Goal: Information Seeking & Learning: Compare options

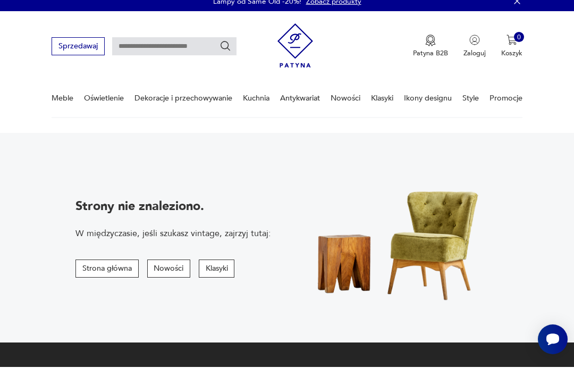
scroll to position [12, 0]
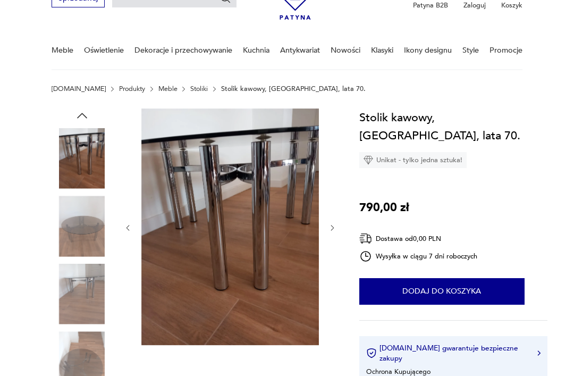
click at [87, 346] on img at bounding box center [82, 361] width 61 height 61
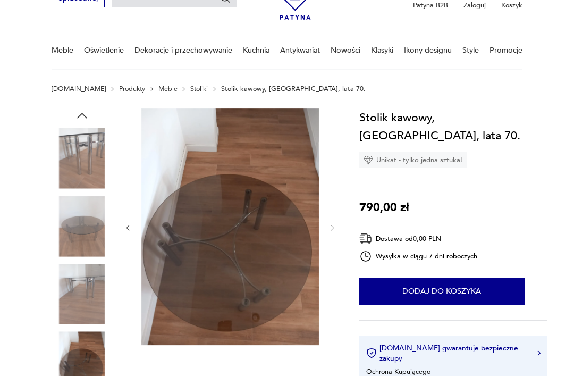
click at [80, 276] on img at bounding box center [82, 294] width 61 height 61
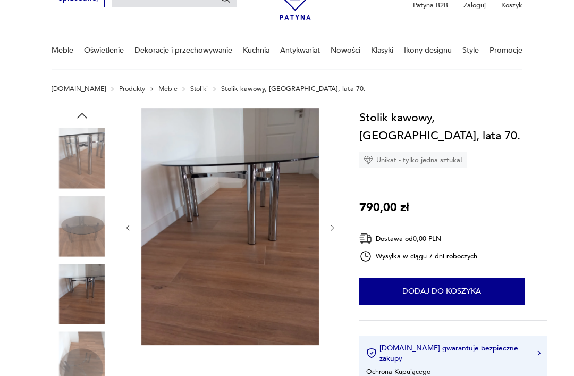
click at [75, 229] on img at bounding box center [82, 226] width 61 height 61
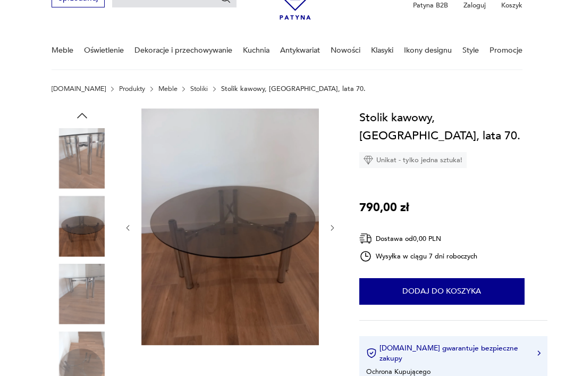
click at [80, 163] on img at bounding box center [82, 158] width 61 height 61
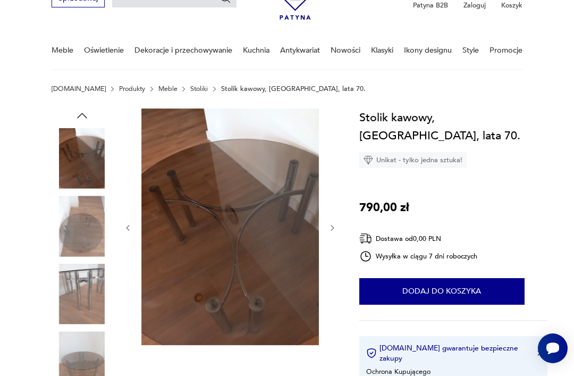
click at [78, 161] on img at bounding box center [82, 158] width 61 height 61
click at [73, 148] on img at bounding box center [82, 158] width 61 height 61
click at [81, 235] on img at bounding box center [82, 226] width 61 height 61
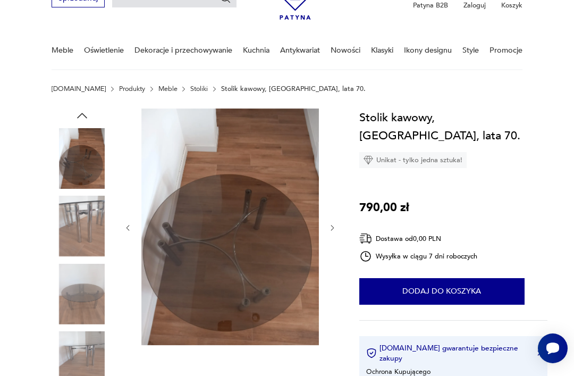
click at [70, 281] on img at bounding box center [82, 294] width 61 height 61
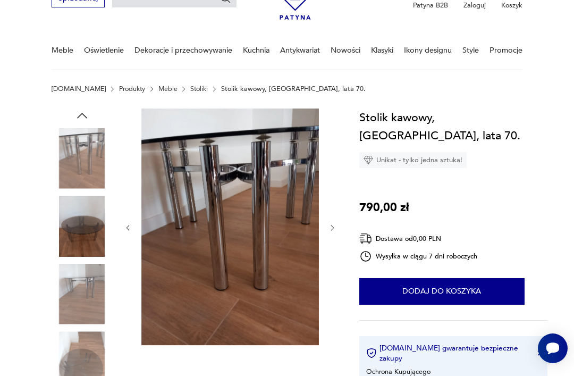
click at [65, 148] on img at bounding box center [82, 158] width 61 height 61
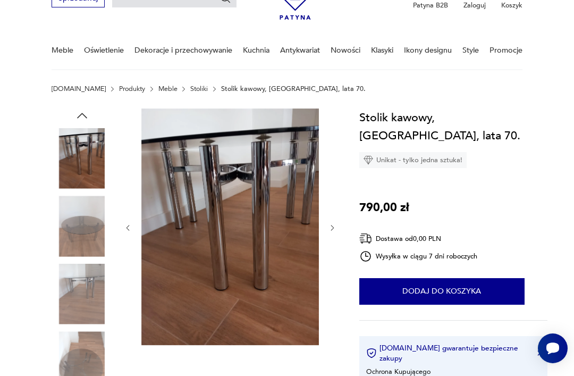
click at [75, 165] on img at bounding box center [82, 158] width 61 height 61
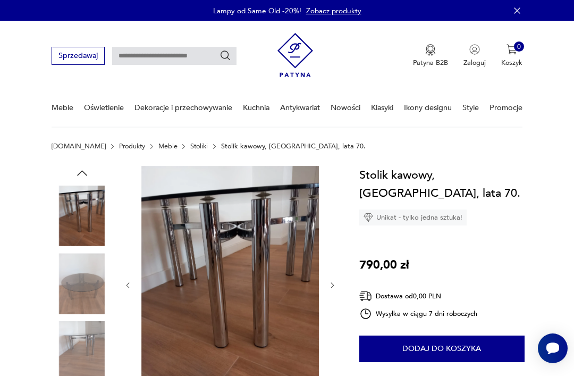
click at [221, 144] on p "Stolik kawowy, [GEOGRAPHIC_DATA], lata 70." at bounding box center [293, 145] width 145 height 7
click at [221, 148] on p "Stolik kawowy, [GEOGRAPHIC_DATA], lata 70." at bounding box center [293, 145] width 145 height 7
click at [190, 146] on link "Stoliki" at bounding box center [199, 145] width 18 height 7
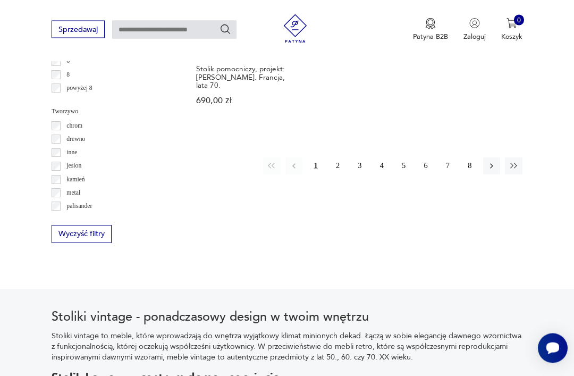
scroll to position [1464, 0]
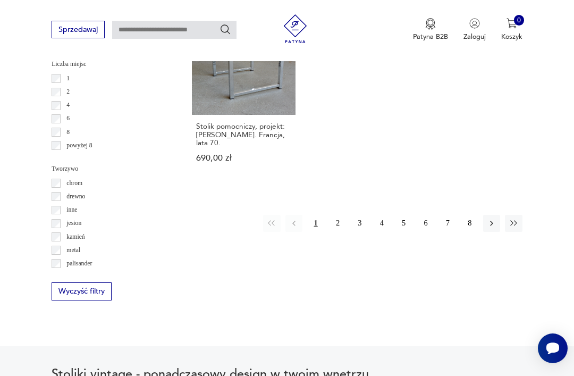
scroll to position [1386, 0]
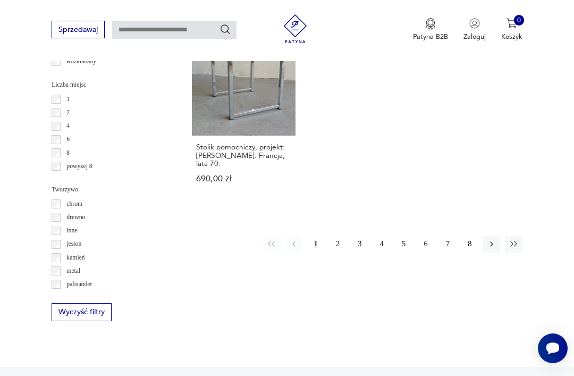
click at [495, 239] on icon "button" at bounding box center [492, 244] width 10 height 10
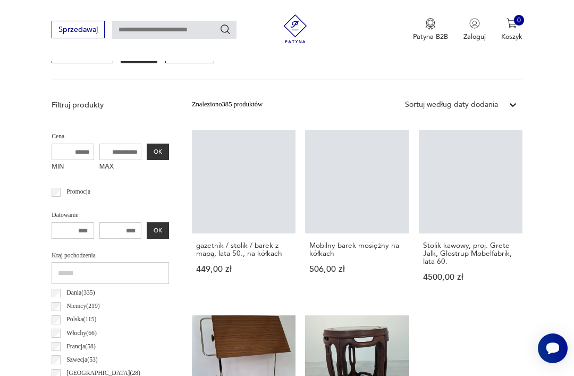
scroll to position [313, 0]
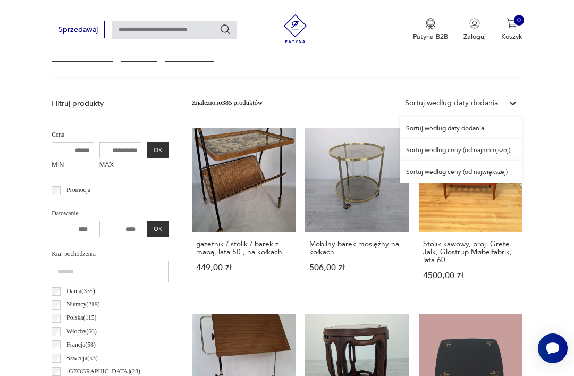
click at [492, 153] on div "Sortuj według ceny (od najmniejszej)" at bounding box center [461, 150] width 123 height 22
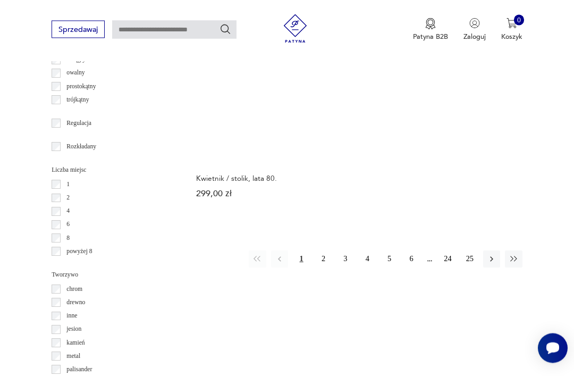
scroll to position [1303, 0]
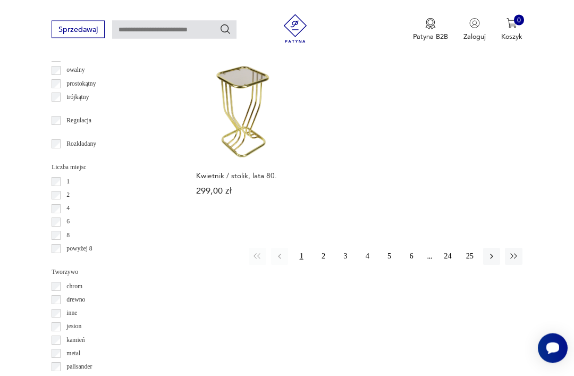
click at [326, 265] on button "2" at bounding box center [323, 256] width 17 height 17
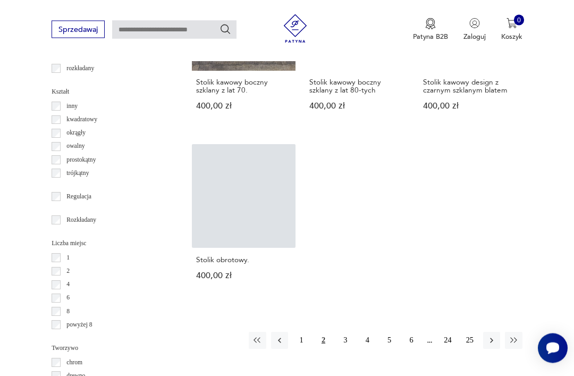
scroll to position [1227, 0]
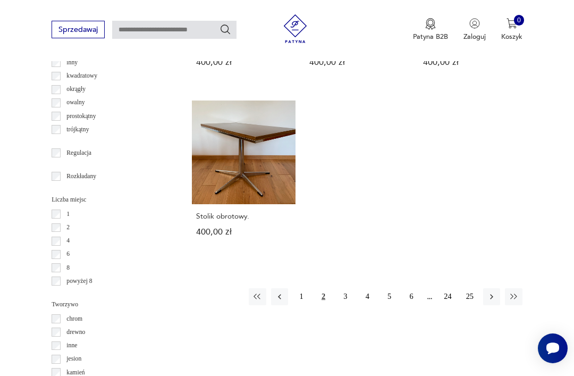
click at [495, 301] on icon "button" at bounding box center [492, 297] width 10 height 10
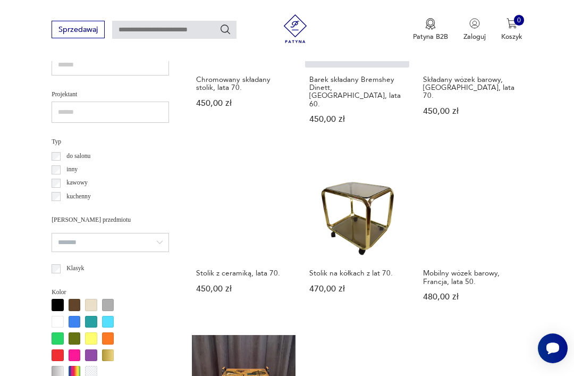
scroll to position [670, 0]
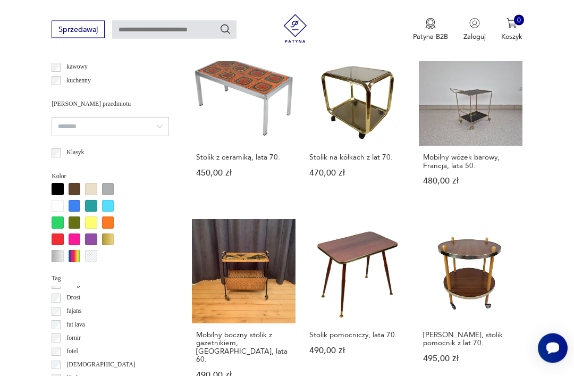
click at [107, 188] on div at bounding box center [108, 189] width 12 height 12
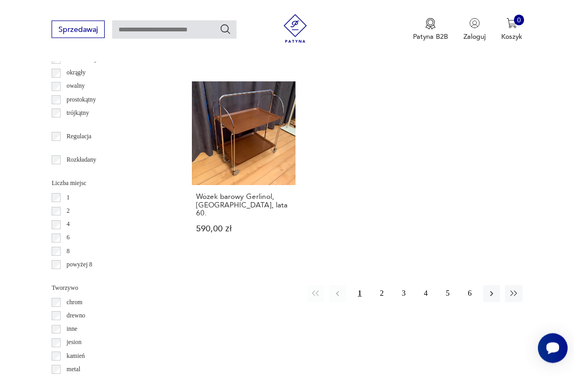
scroll to position [1288, 0]
click at [381, 302] on button "2" at bounding box center [381, 293] width 17 height 17
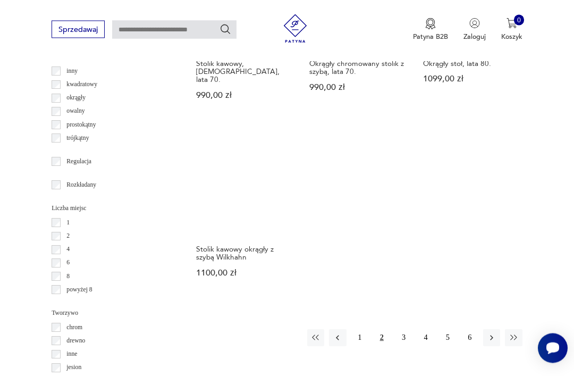
scroll to position [1263, 0]
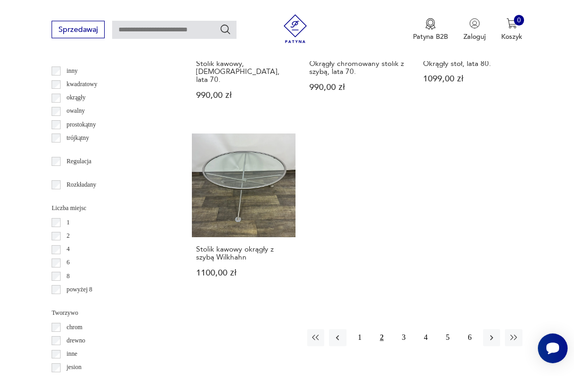
click at [192, 234] on link "Stolik kawowy okrągły z szybą Wilkhahn 1100,00 zł" at bounding box center [244, 214] width 104 height 162
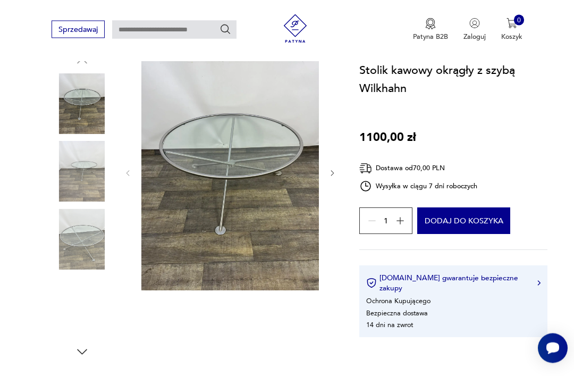
scroll to position [127, 0]
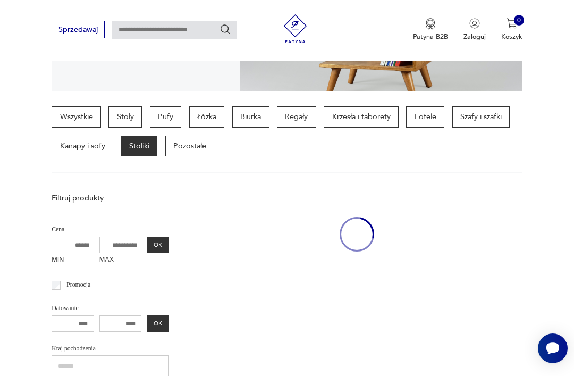
scroll to position [1297, 0]
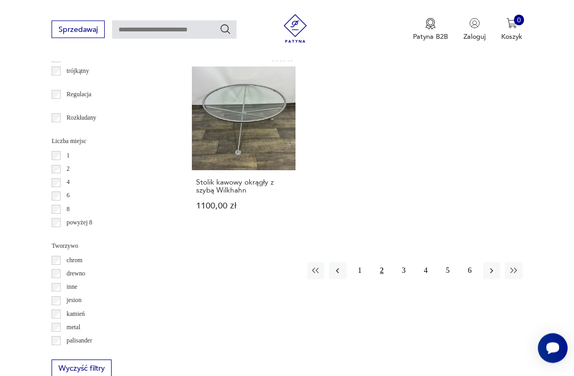
click at [404, 280] on button "3" at bounding box center [403, 271] width 17 height 17
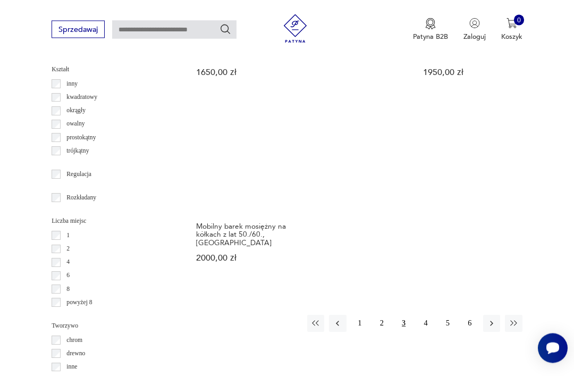
scroll to position [1258, 0]
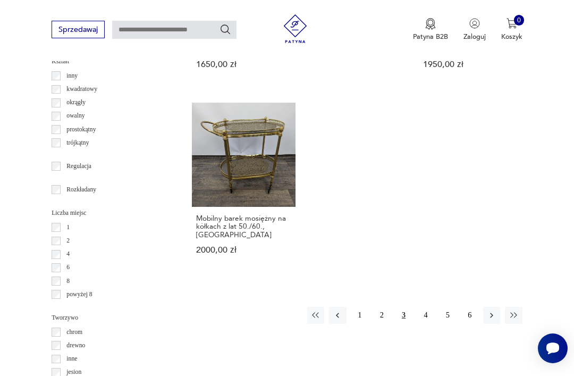
click at [426, 323] on button "4" at bounding box center [425, 315] width 17 height 17
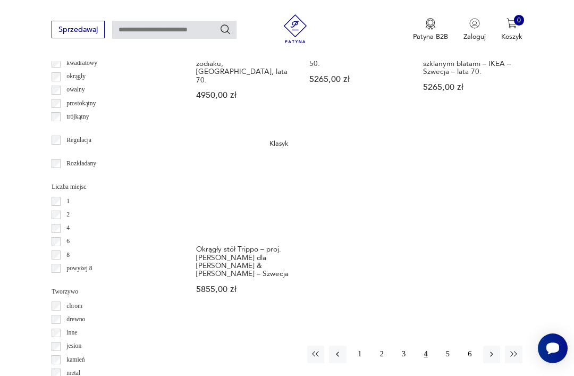
scroll to position [1284, 0]
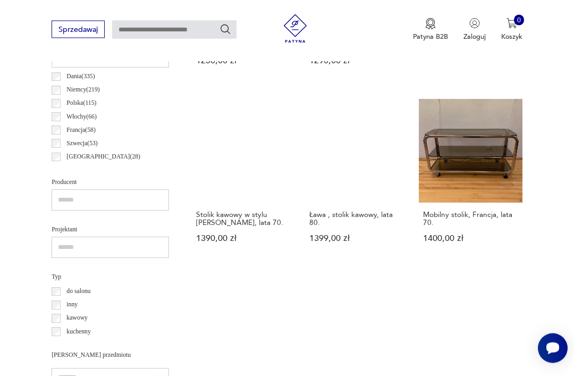
scroll to position [519, 0]
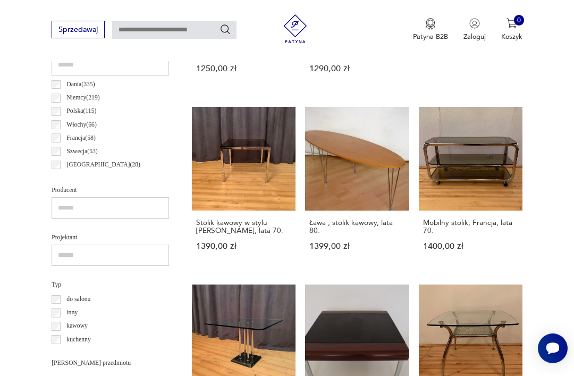
click at [484, 171] on link "Mobilny stolik, Francja, lata 70. 1400,00 zł" at bounding box center [471, 188] width 104 height 162
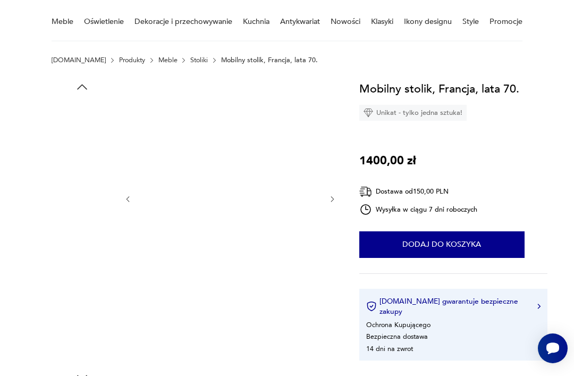
scroll to position [85, 0]
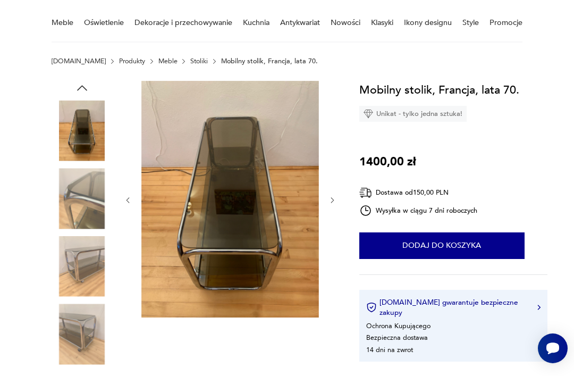
click at [77, 196] on img at bounding box center [82, 198] width 61 height 61
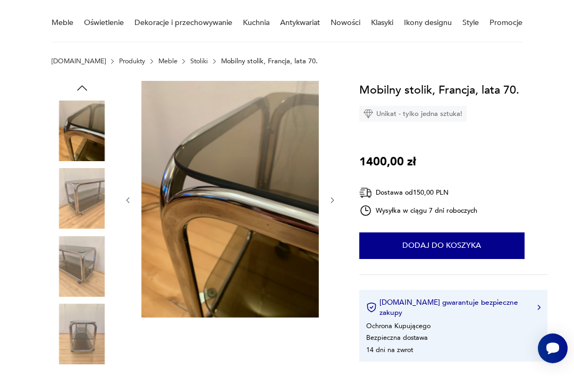
click at [86, 241] on img at bounding box center [82, 266] width 61 height 61
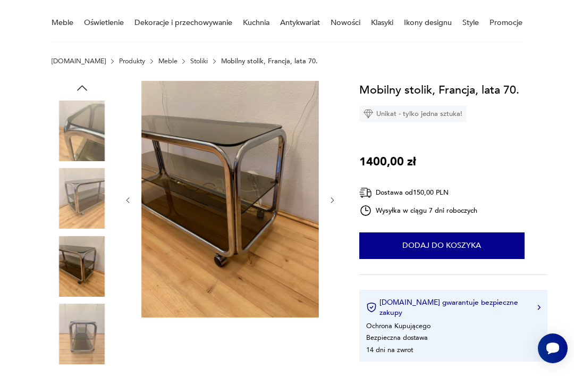
click at [90, 306] on img at bounding box center [82, 334] width 61 height 61
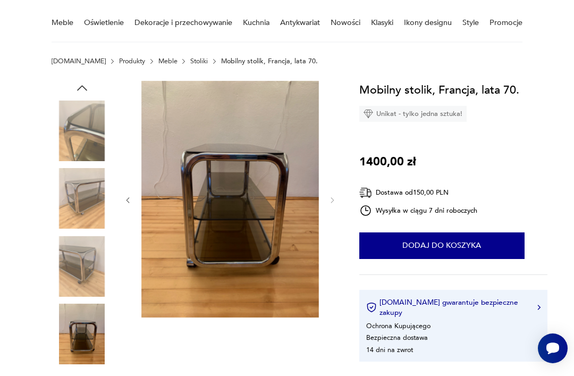
click at [66, 229] on img at bounding box center [82, 198] width 61 height 61
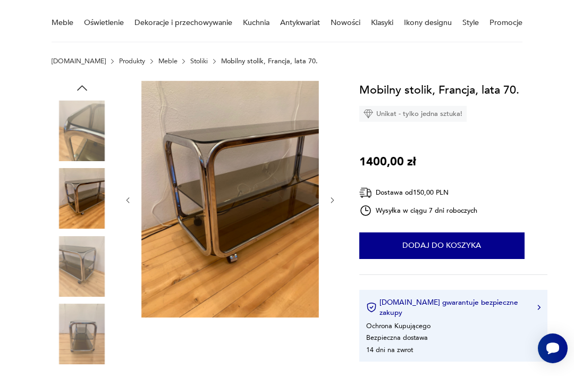
click at [66, 179] on img at bounding box center [82, 198] width 61 height 61
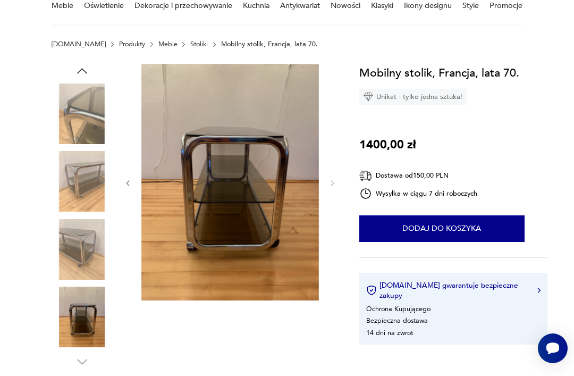
scroll to position [104, 0]
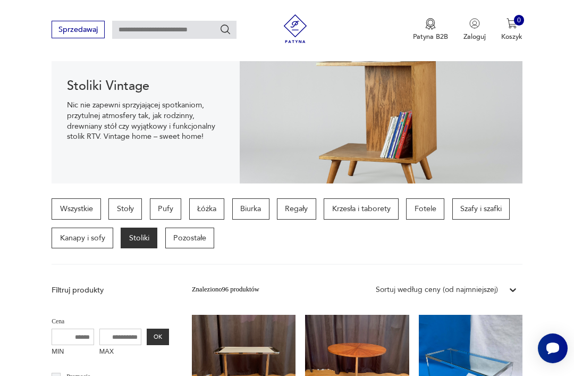
scroll to position [1364, 0]
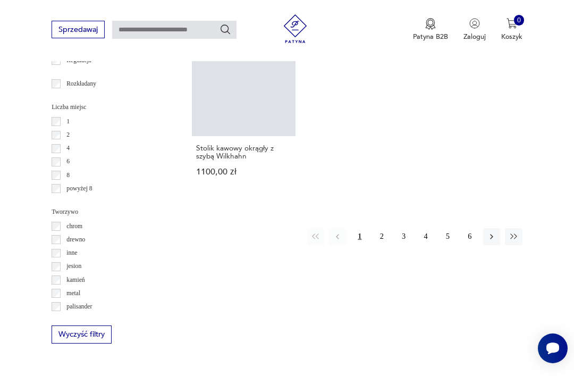
scroll to position [1322, 0]
